Goal: Task Accomplishment & Management: Complete application form

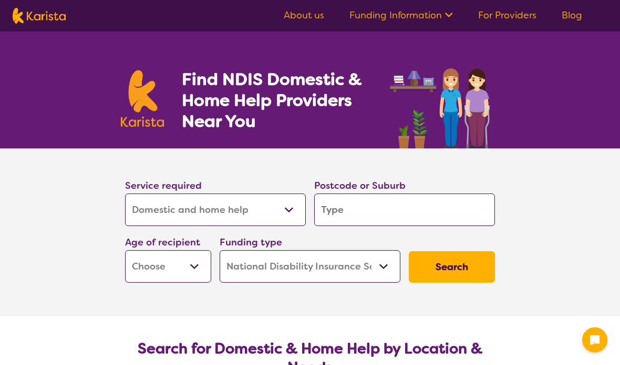
select select "Domestic and home help"
select select "NDIS"
select select "Domestic and home help"
select select "NDIS"
click at [358, 209] on input "search" at bounding box center [404, 210] width 181 height 33
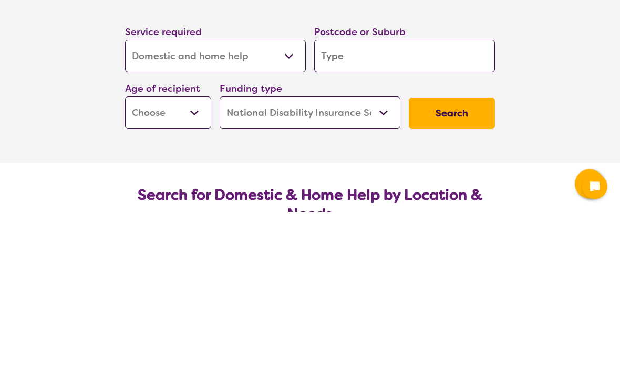
type input "4"
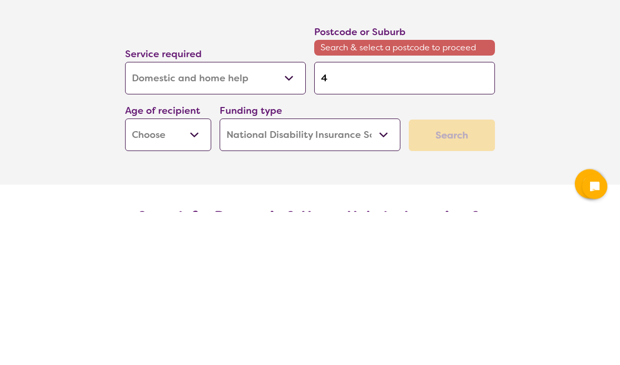
type input "43"
type input "431"
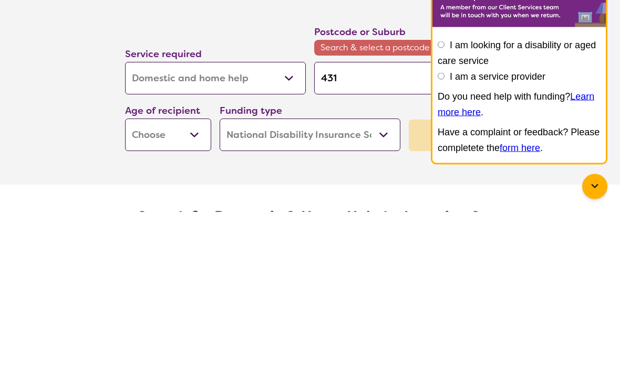
type input "4311"
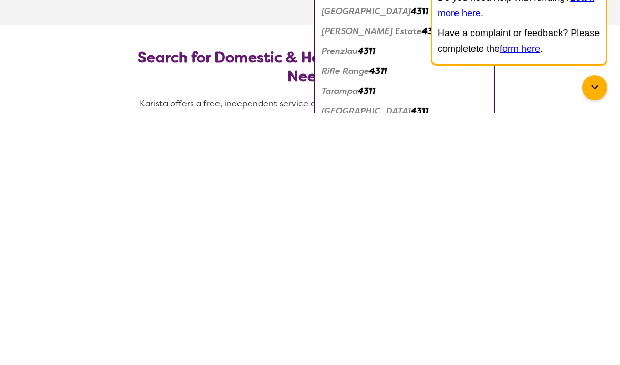
scroll to position [49, 0]
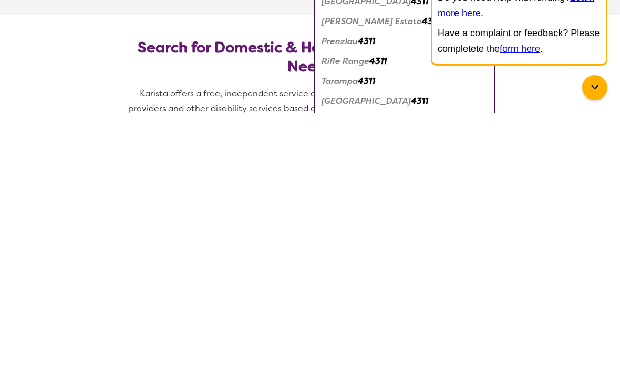
type input "4311"
click at [341, 308] on em "Rifle Range" at bounding box center [345, 313] width 48 height 11
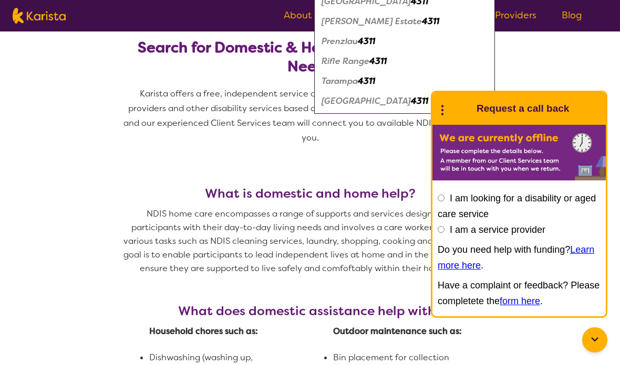
scroll to position [0, 0]
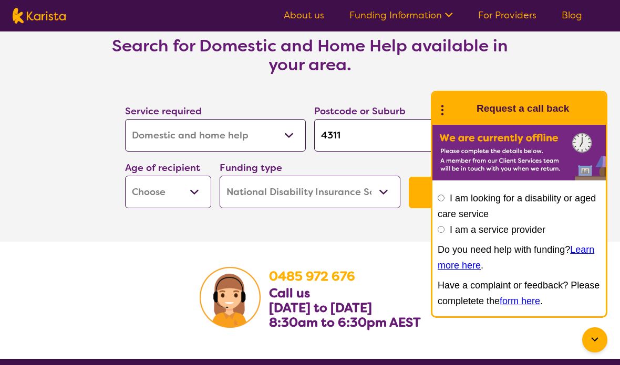
scroll to position [1550, 0]
